Goal: Task Accomplishment & Management: Manage account settings

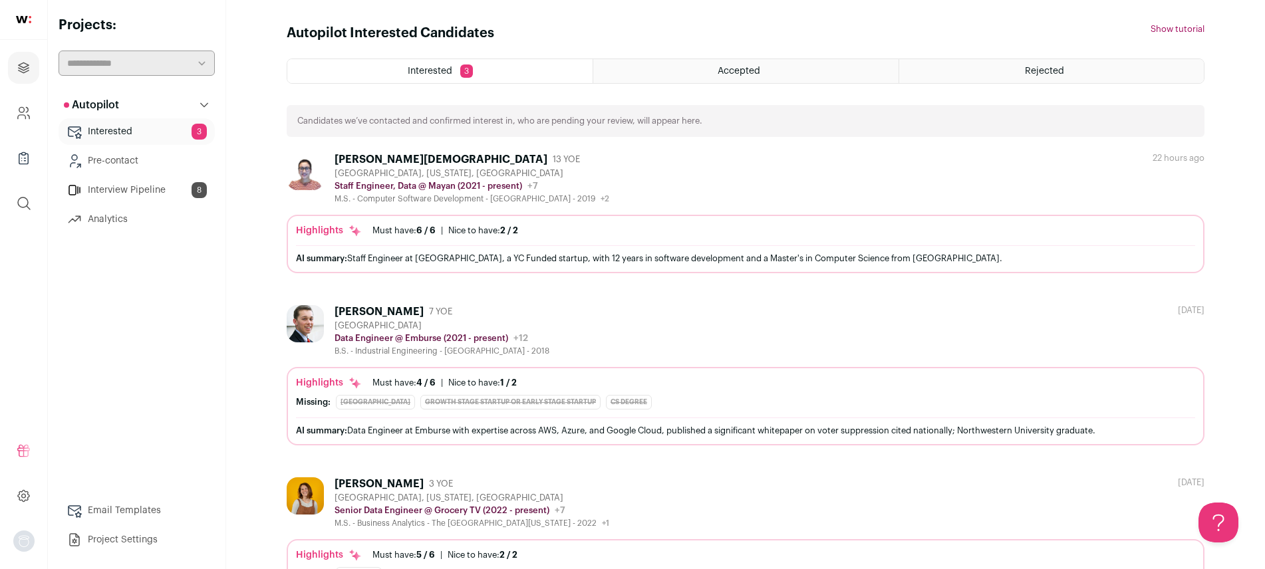
click at [141, 126] on link "Interested 3" at bounding box center [137, 131] width 156 height 27
click at [132, 186] on link "Interview Pipeline 8" at bounding box center [137, 190] width 156 height 27
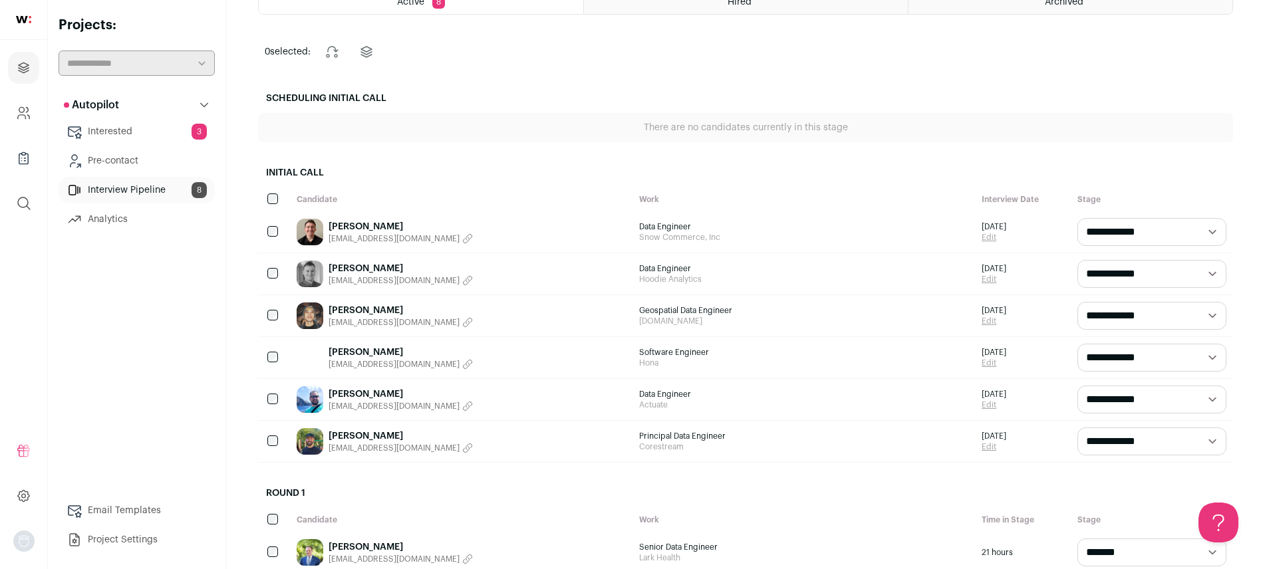
scroll to position [91, 0]
click at [359, 266] on link "[PERSON_NAME]" at bounding box center [400, 267] width 144 height 13
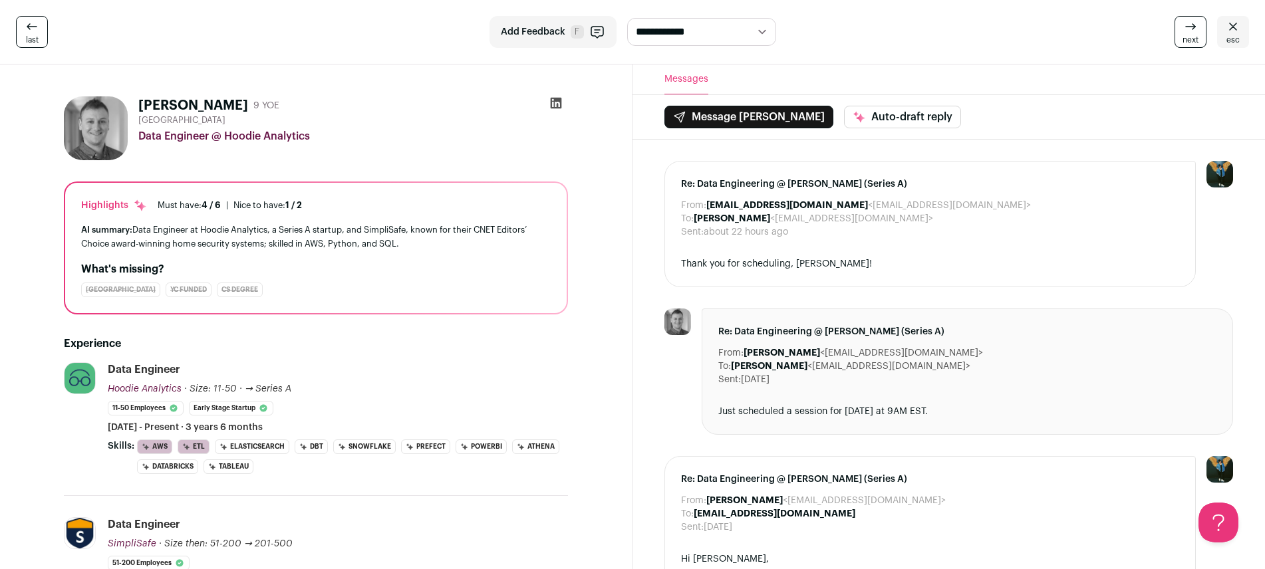
click at [557, 104] on icon at bounding box center [556, 103] width 11 height 11
click at [1225, 25] on icon at bounding box center [1233, 27] width 16 height 16
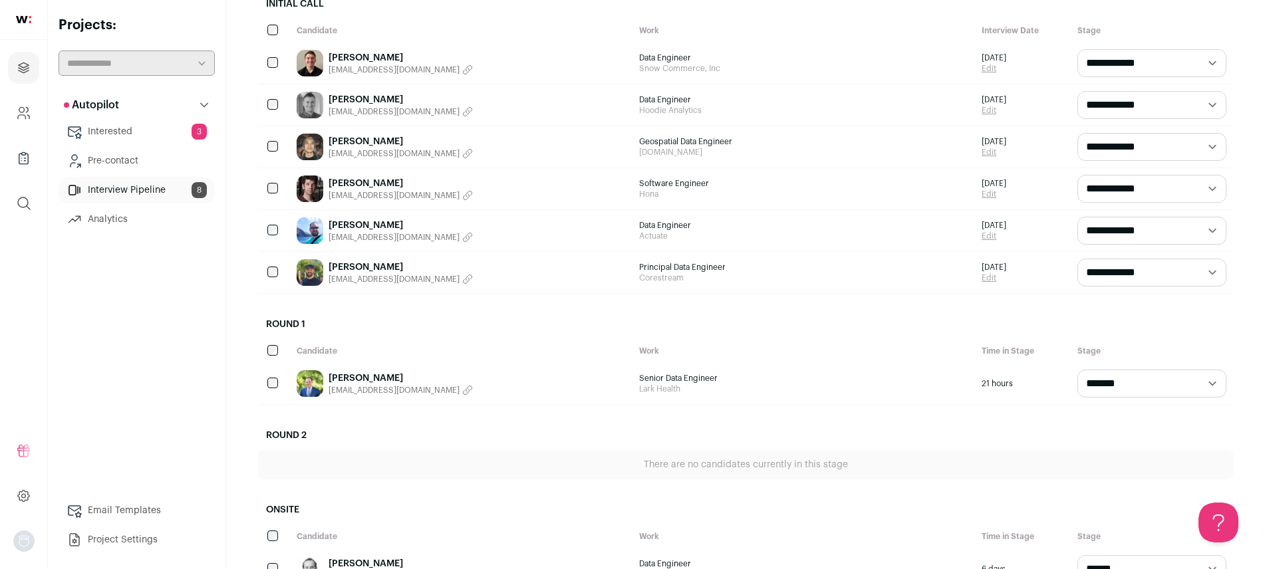
scroll to position [237, 0]
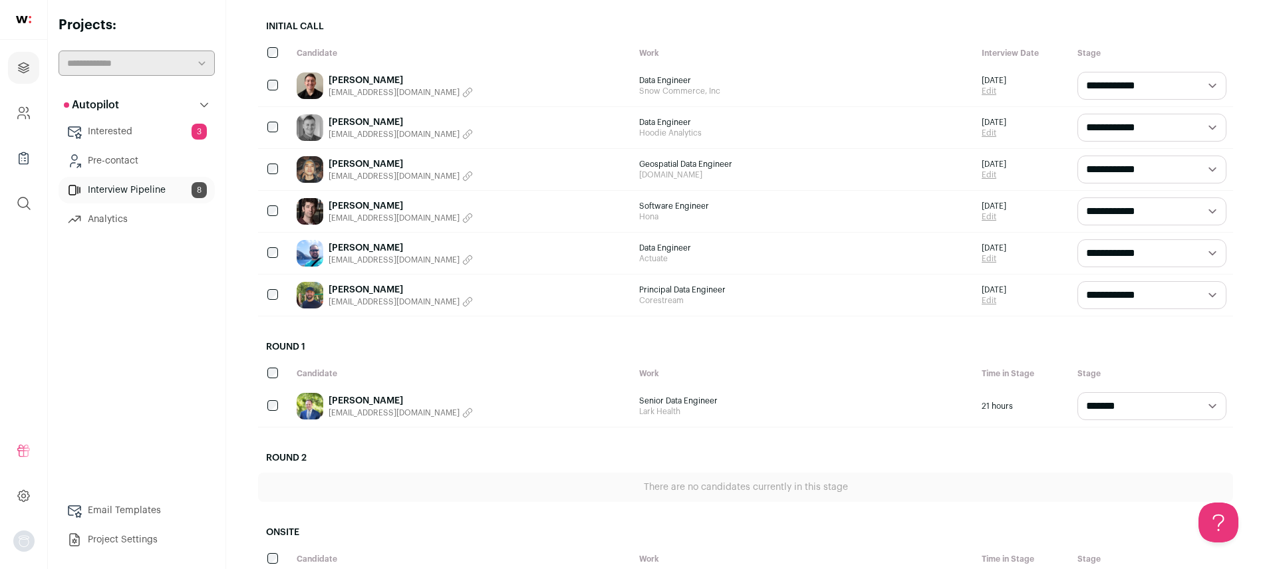
click at [353, 290] on link "[PERSON_NAME]" at bounding box center [400, 289] width 144 height 13
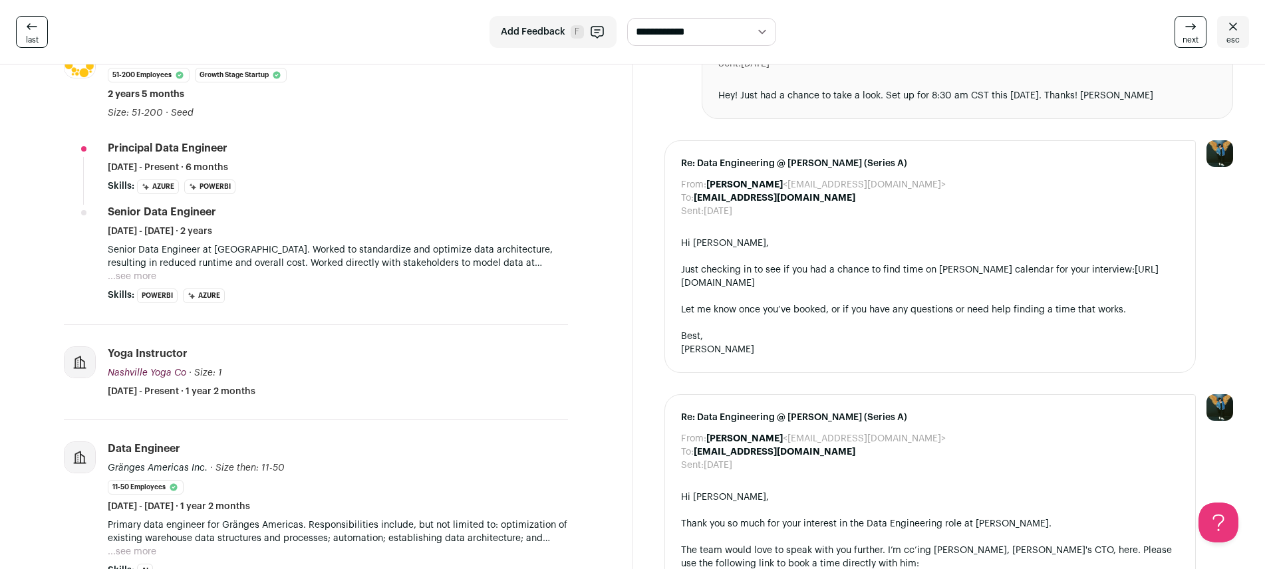
scroll to position [376, 0]
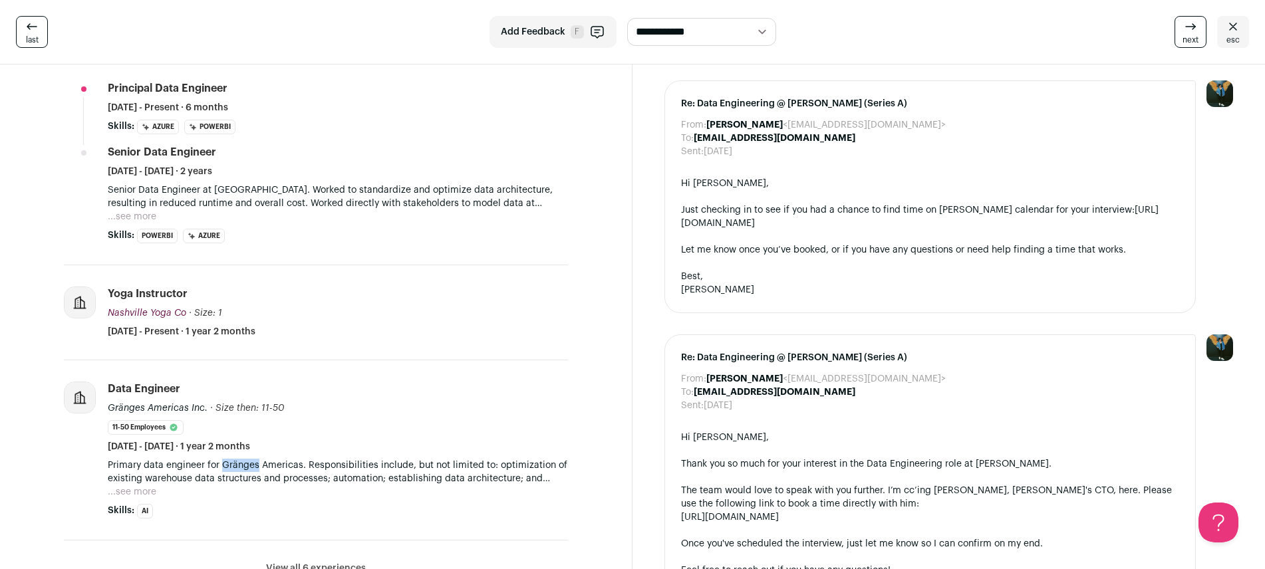
drag, startPoint x: 221, startPoint y: 466, endPoint x: 256, endPoint y: 465, distance: 34.6
click at [256, 465] on p "Primary data engineer for Gränges Americas. Responsibilities include, but not l…" at bounding box center [338, 472] width 460 height 27
copy p "Gränges"
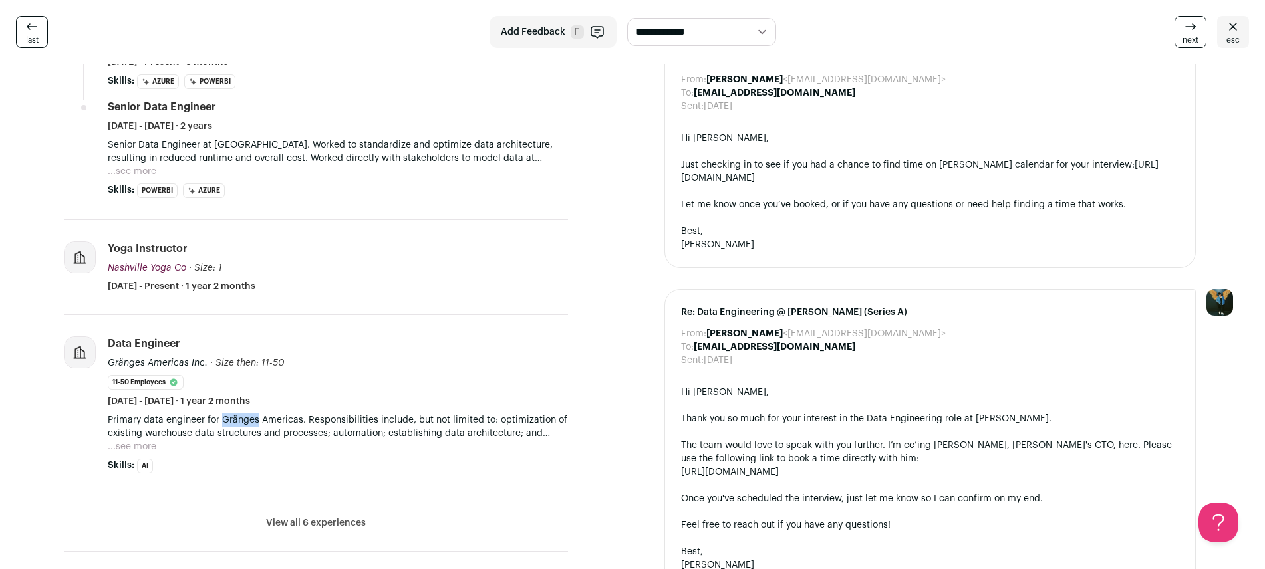
scroll to position [439, 0]
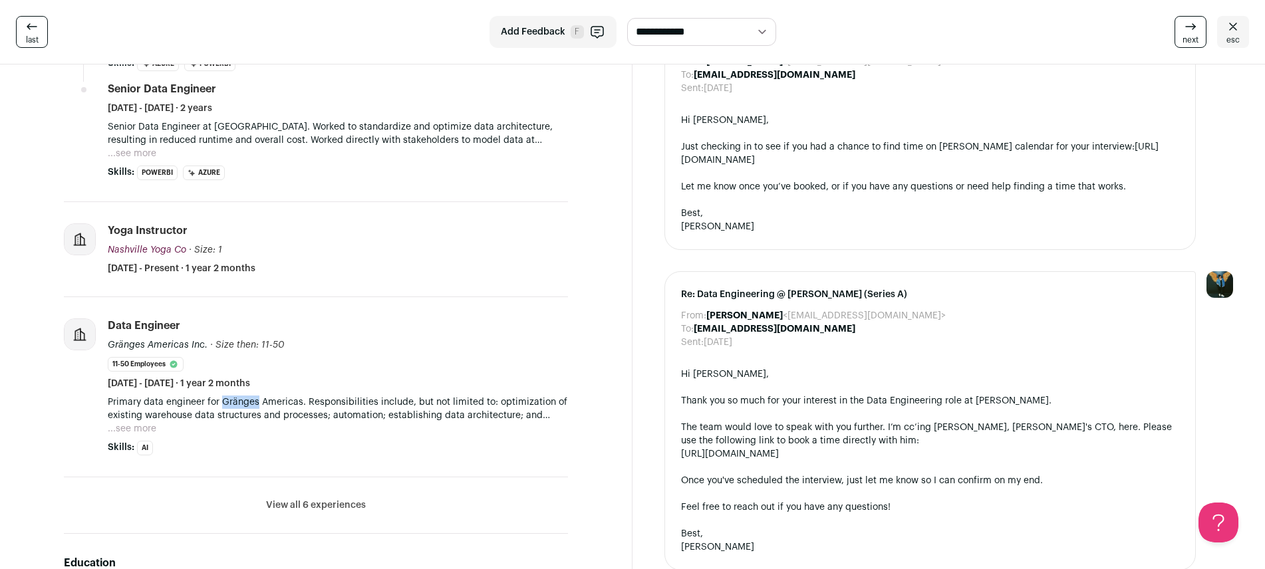
click at [321, 509] on button "View all 6 experiences" at bounding box center [316, 505] width 100 height 13
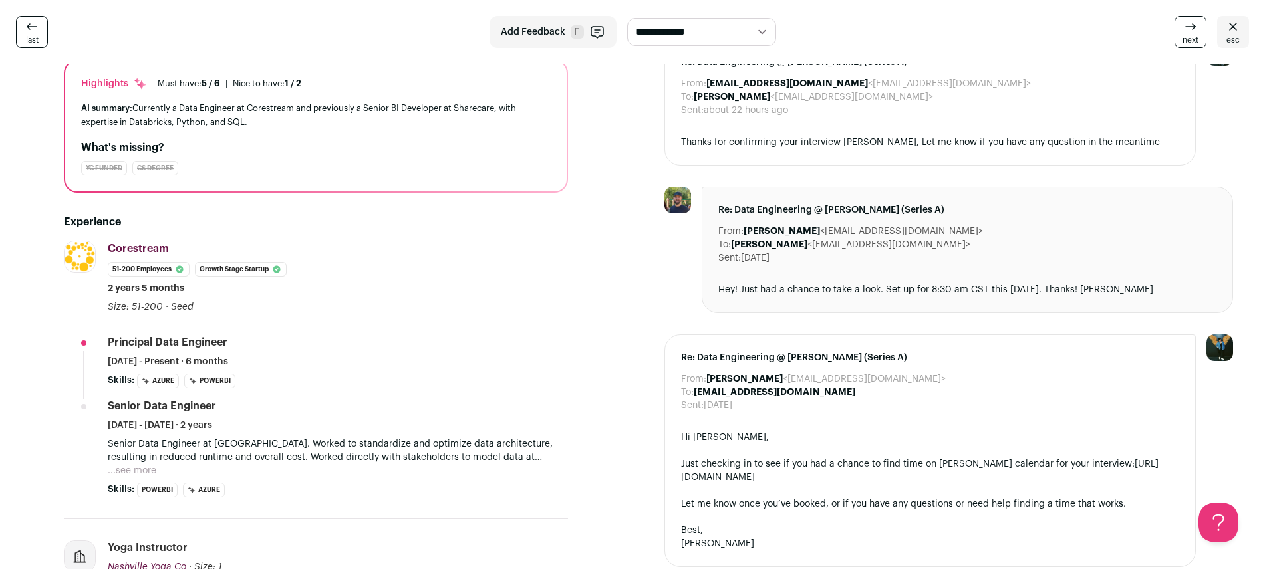
scroll to position [0, 0]
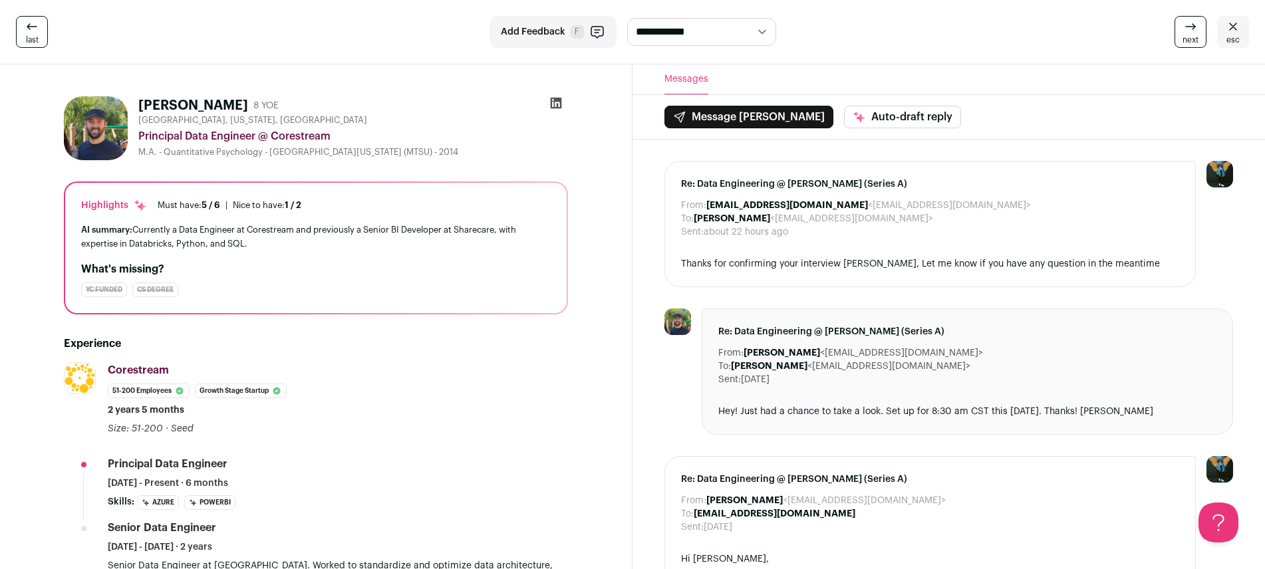
click at [554, 100] on icon at bounding box center [556, 103] width 11 height 11
